Goal: Task Accomplishment & Management: Manage account settings

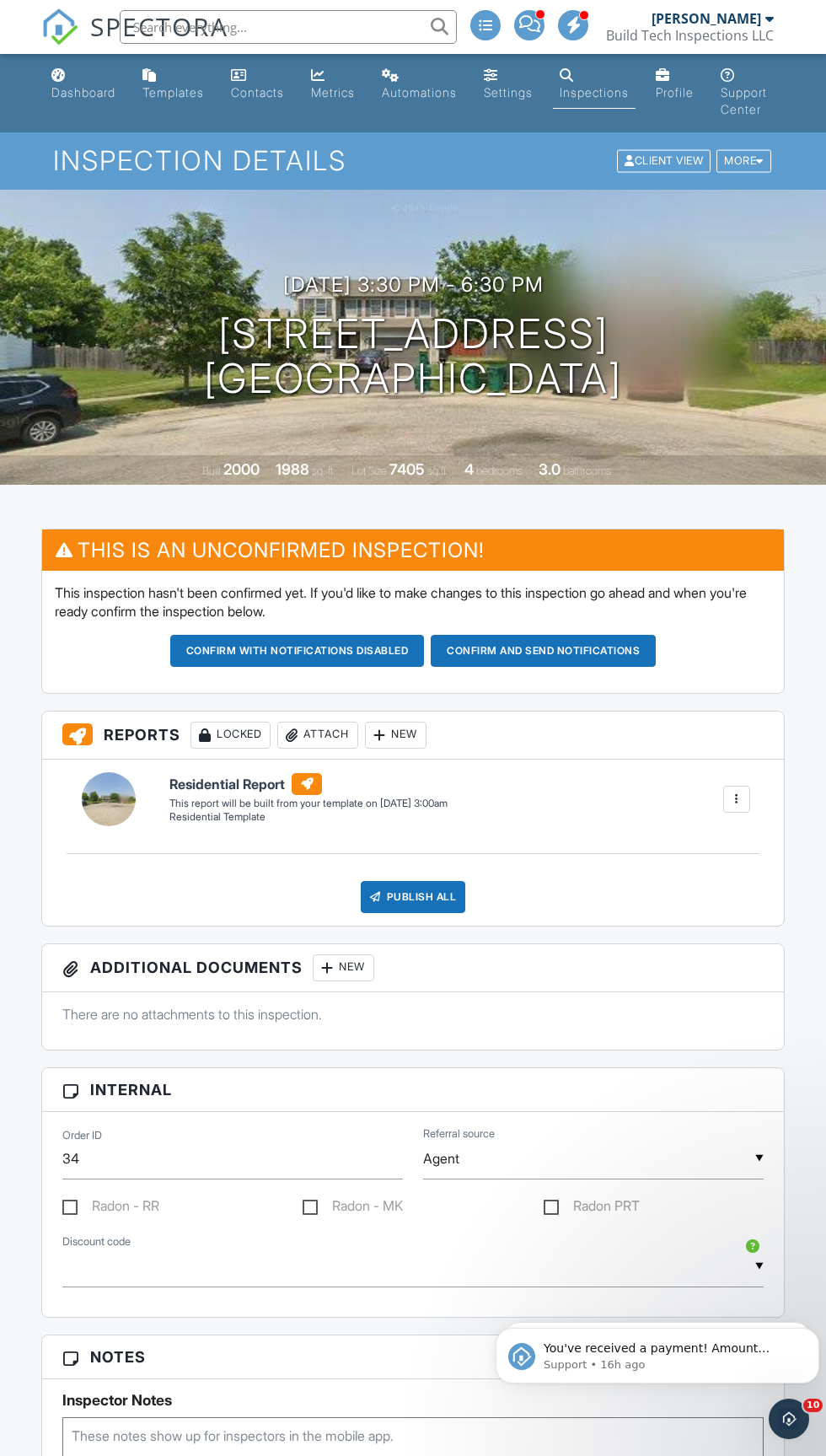
click at [593, 652] on button "Confirm and send notifications" at bounding box center [543, 651] width 225 height 32
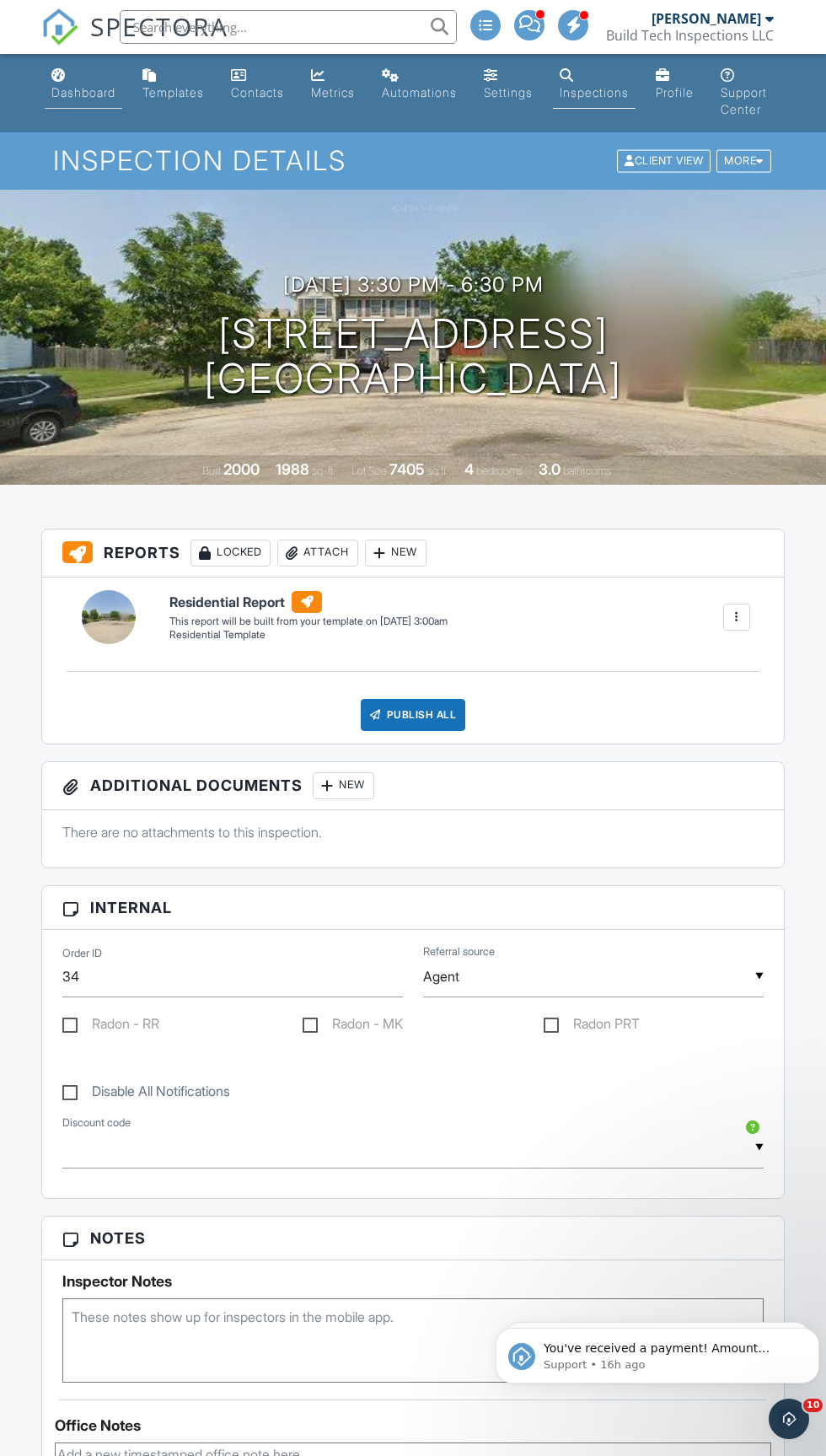
click at [87, 86] on div "Dashboard" at bounding box center [83, 92] width 64 height 15
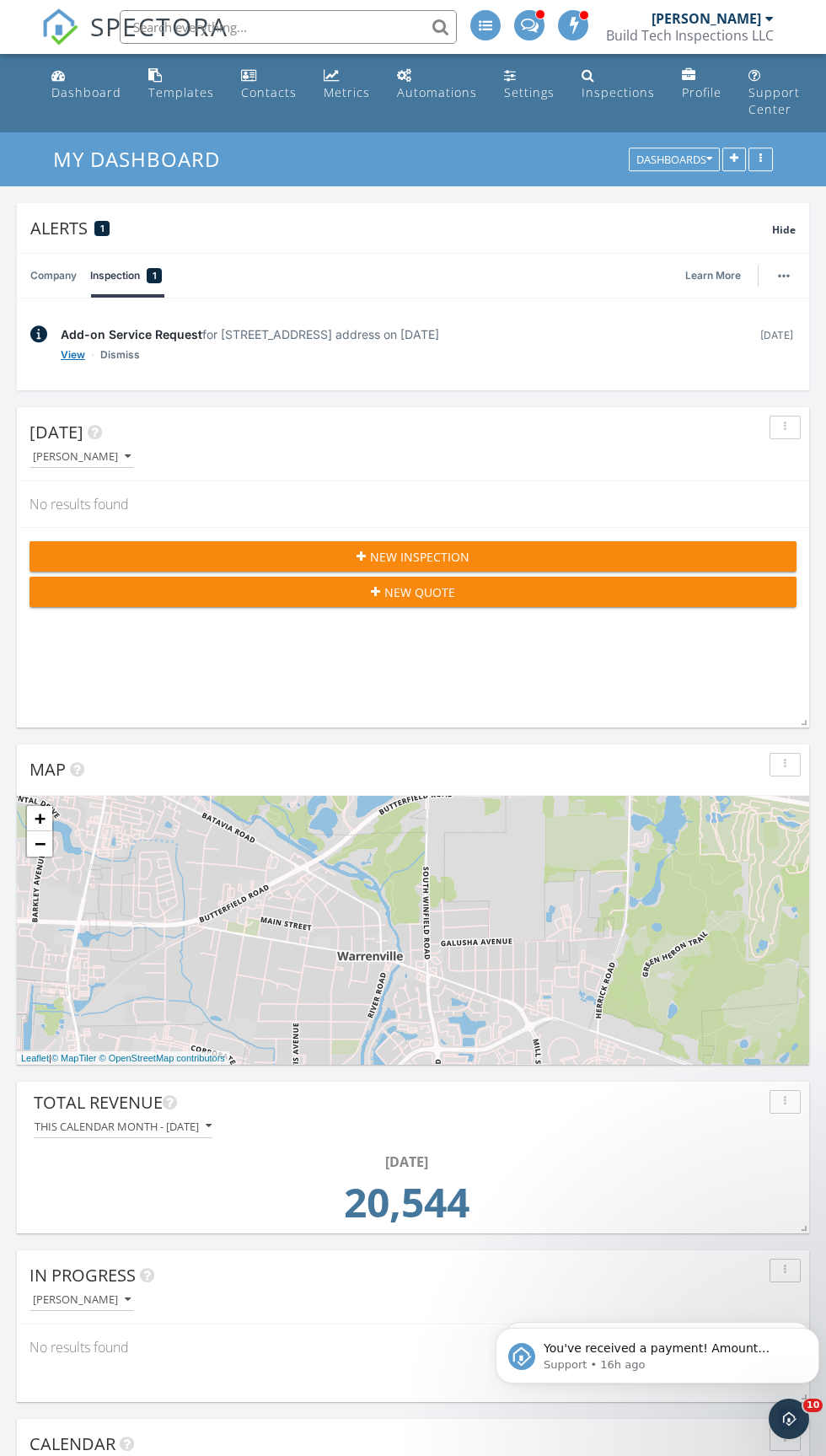
click at [68, 356] on link "View" at bounding box center [73, 355] width 25 height 17
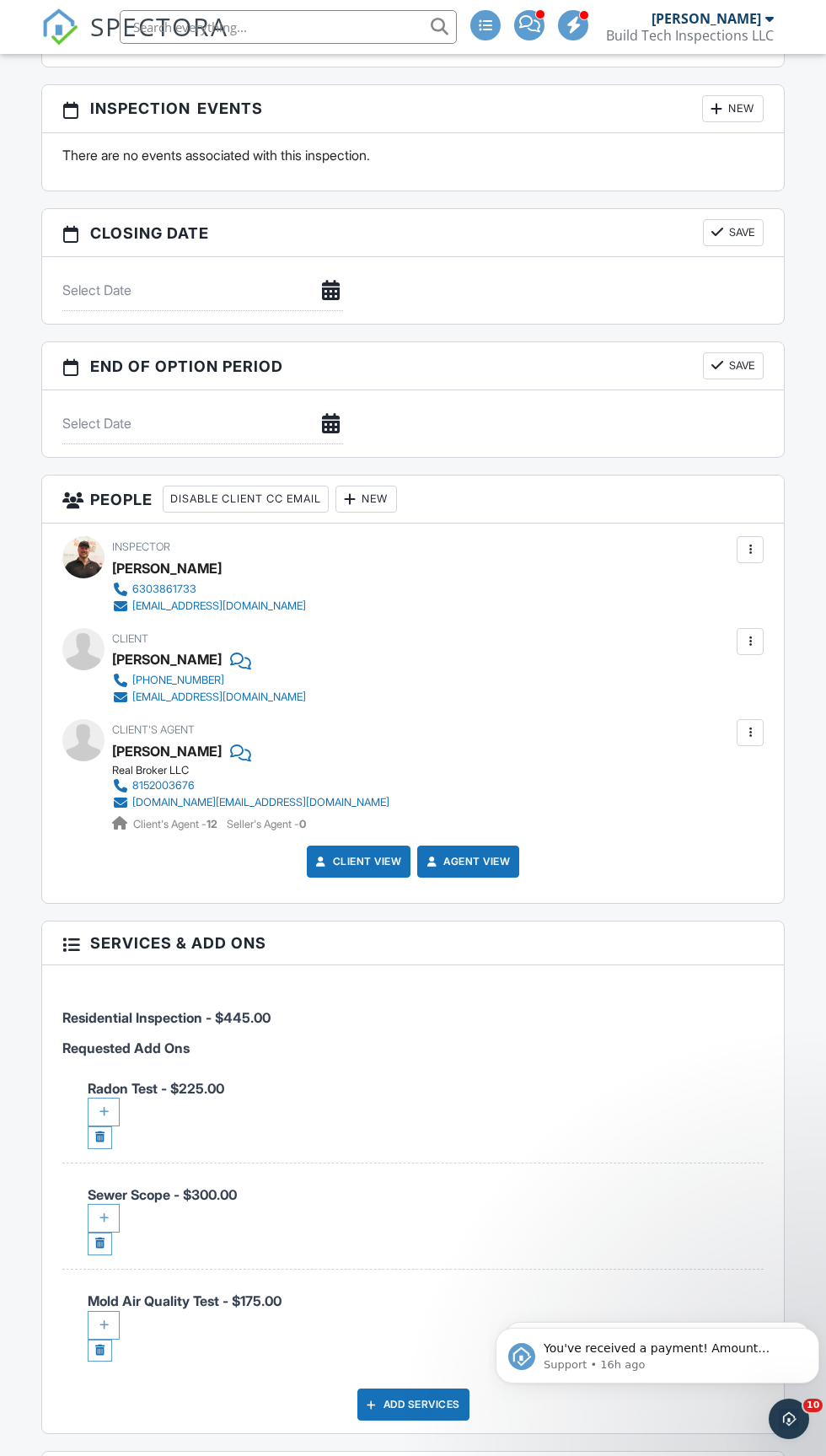
scroll to position [1638, 0]
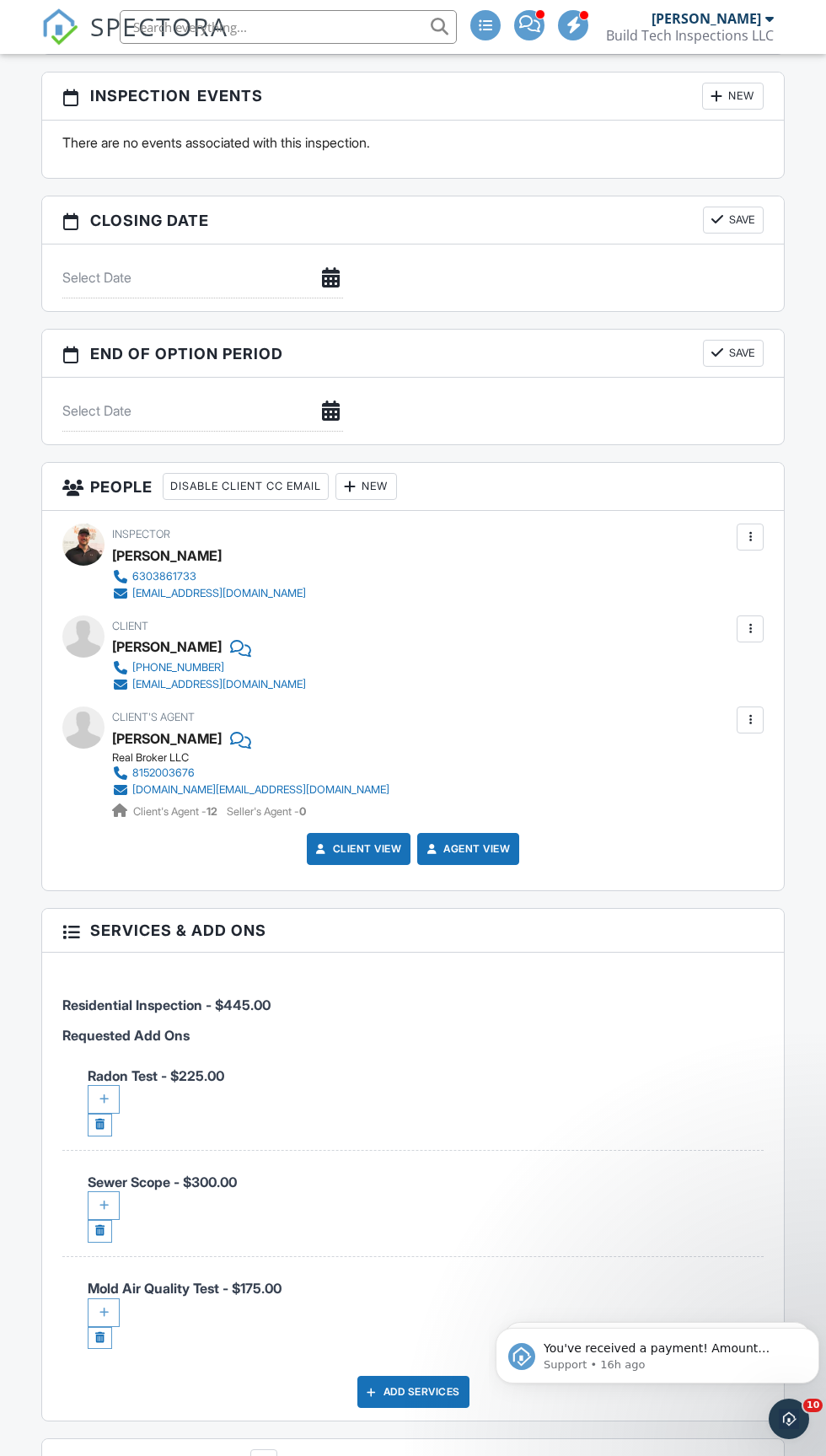
click at [531, 24] on span at bounding box center [530, 24] width 21 height 1
